Goal: Obtain resource: Obtain resource

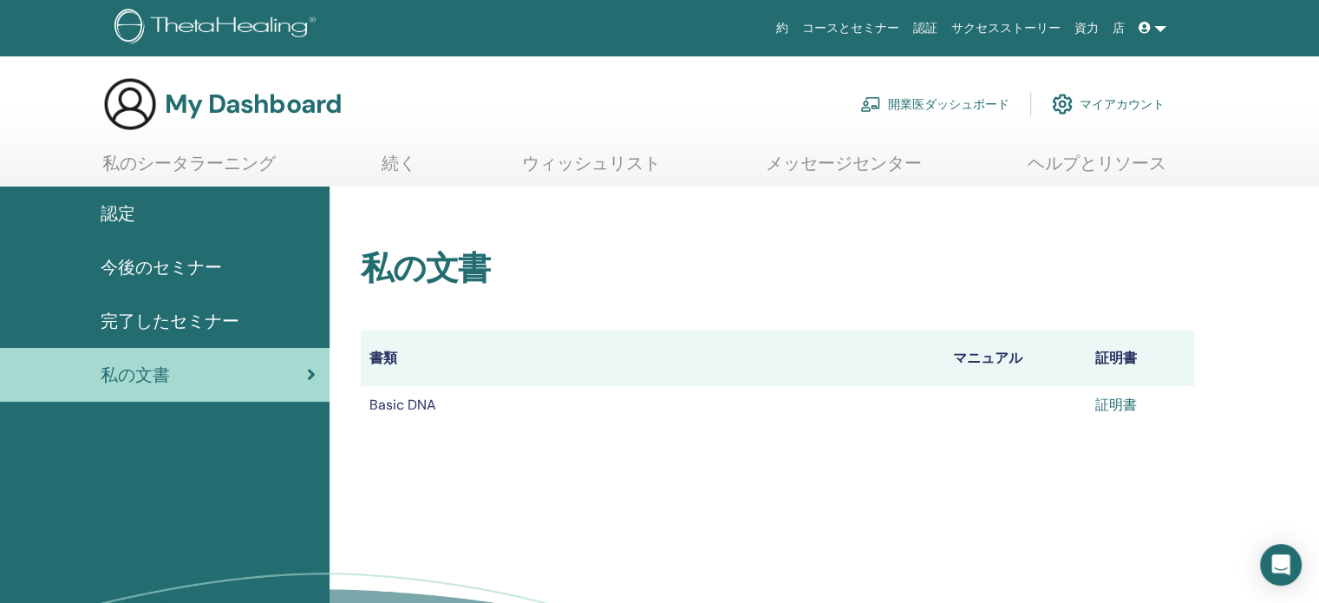
click at [1118, 403] on link "証明書" at bounding box center [1117, 405] width 42 height 18
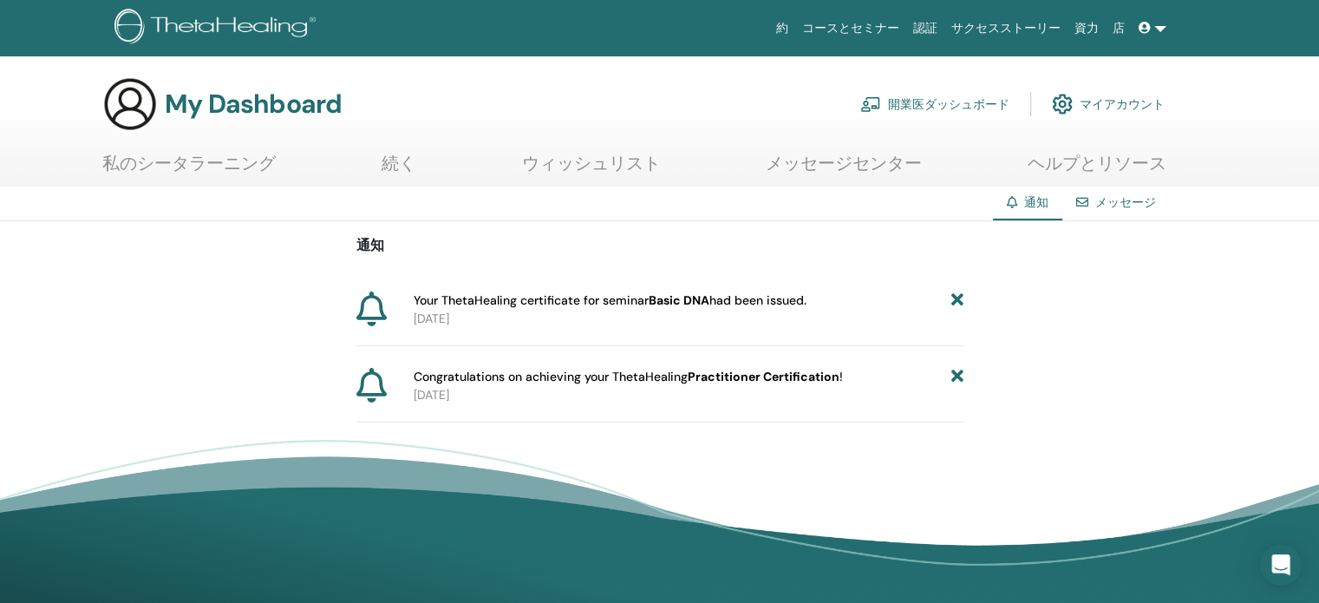
click at [660, 298] on b "Basic DNA" at bounding box center [679, 300] width 61 height 16
click at [688, 384] on span "Congratulations on achieving your ThetaHealing Practitioner Certification !" at bounding box center [628, 377] width 429 height 18
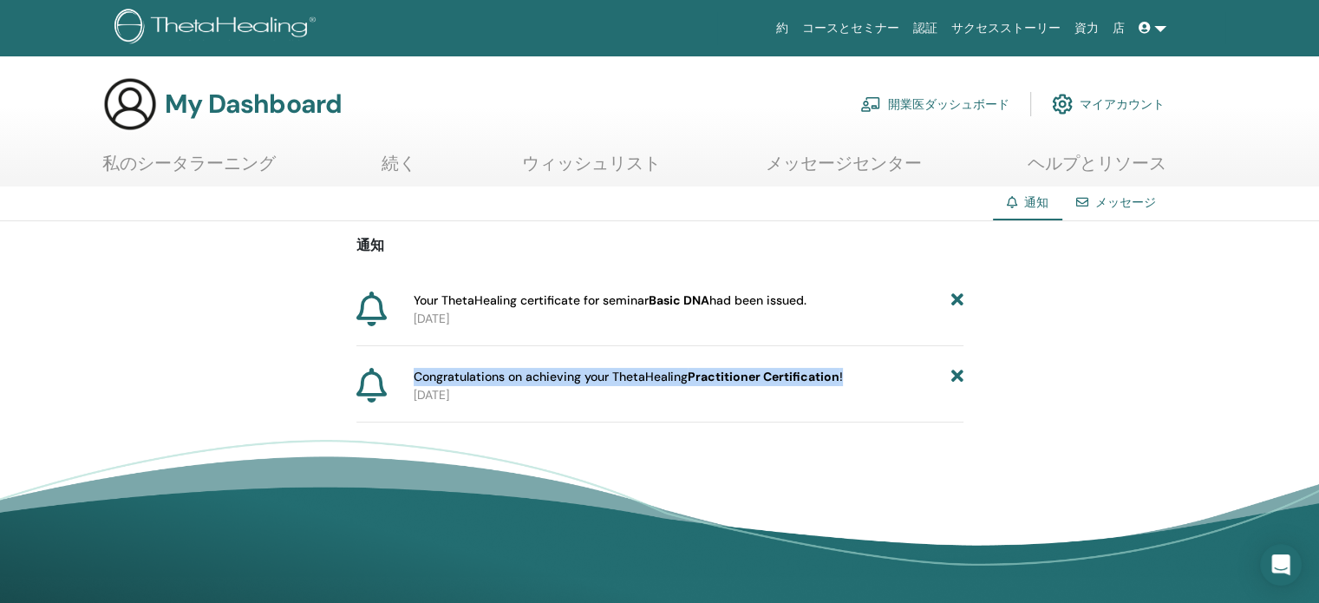
click at [688, 384] on span "Congratulations on achieving your ThetaHealing Practitioner Certification !" at bounding box center [628, 377] width 429 height 18
